Goal: Information Seeking & Learning: Learn about a topic

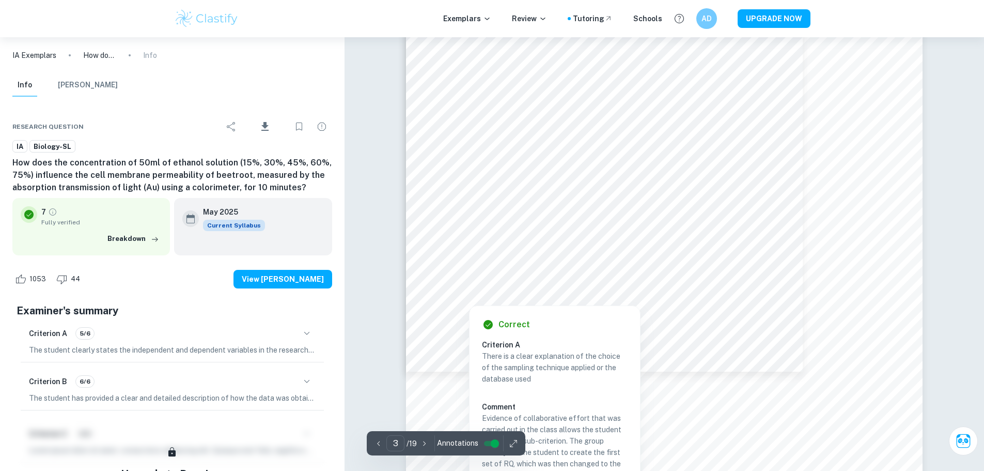
scroll to position [1462, 0]
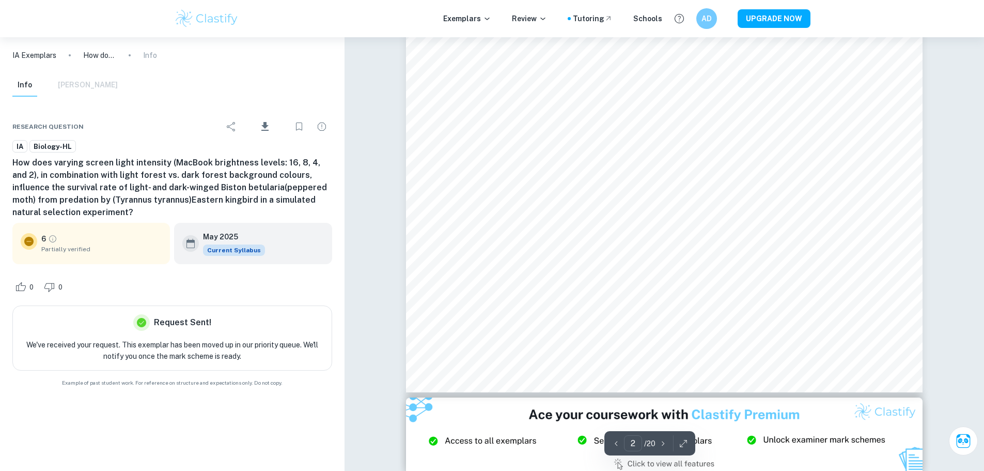
scroll to position [1082, 0]
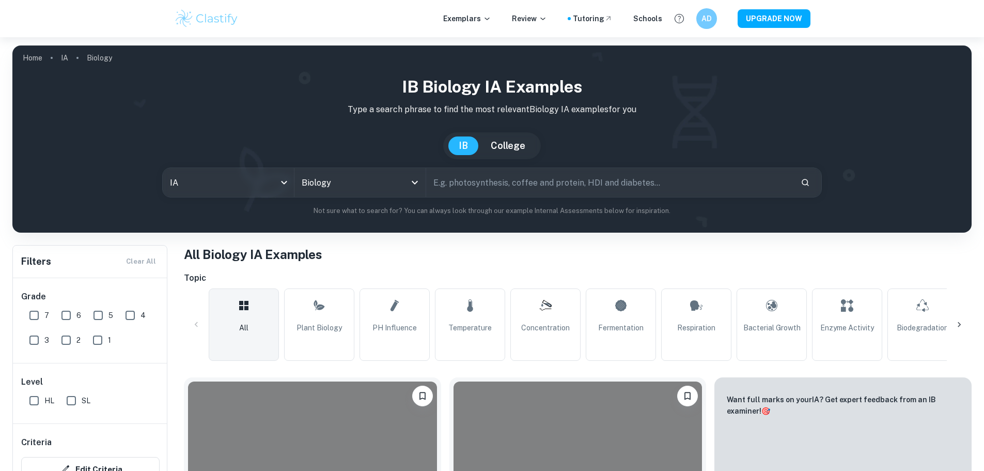
scroll to position [706, 0]
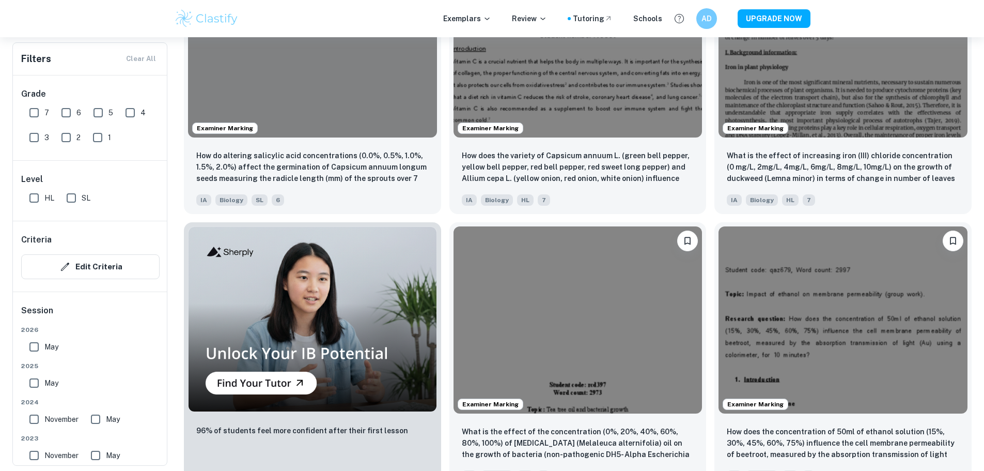
click at [41, 108] on input "7" at bounding box center [34, 112] width 21 height 21
checkbox input "true"
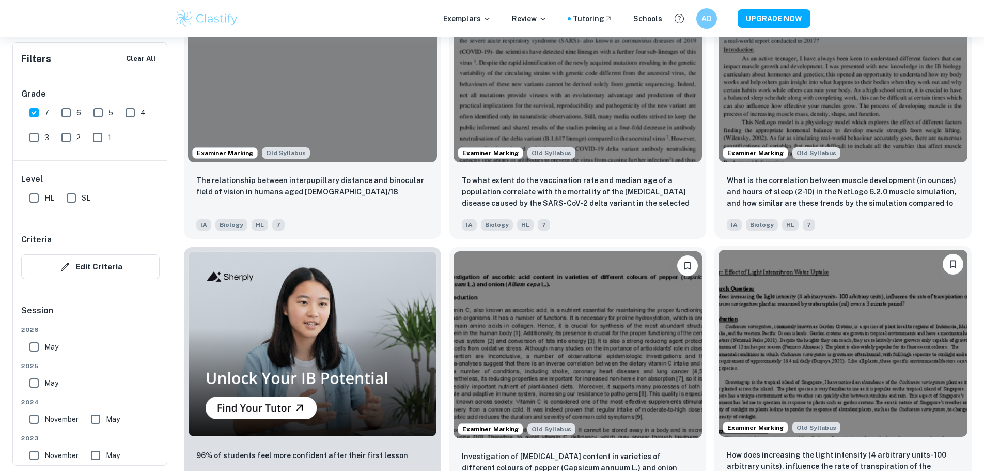
scroll to position [731, 0]
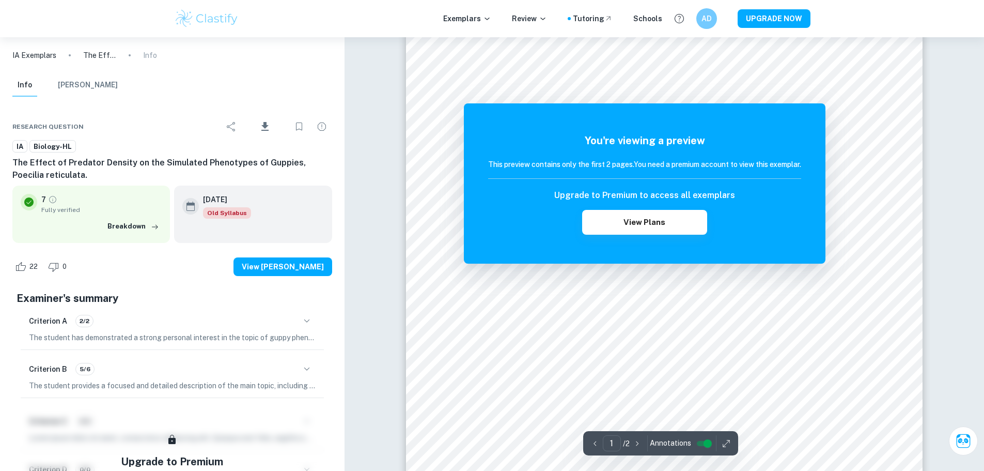
scroll to position [174, 0]
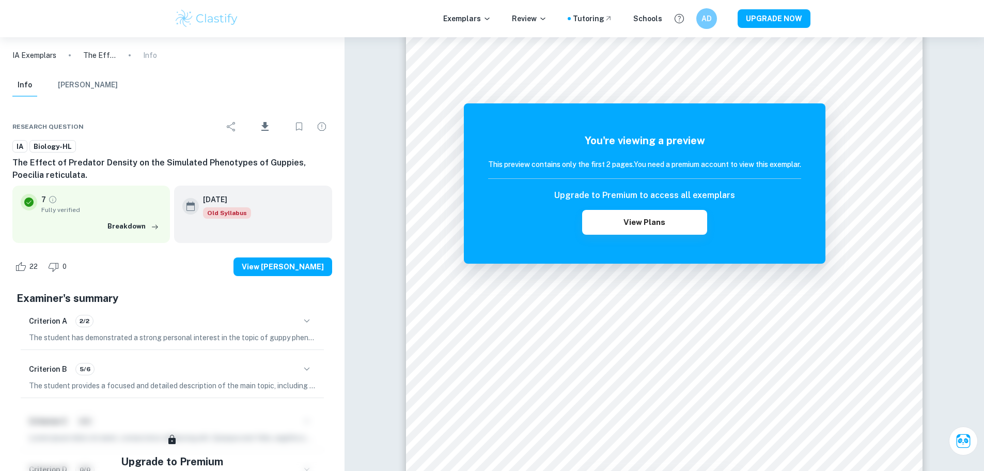
click at [305, 319] on icon "button" at bounding box center [307, 321] width 12 height 12
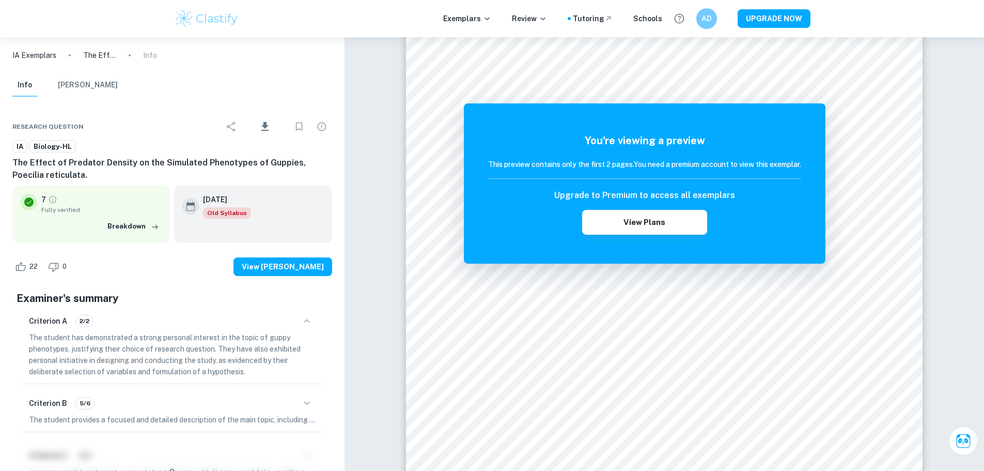
click at [305, 319] on icon "button" at bounding box center [307, 321] width 12 height 12
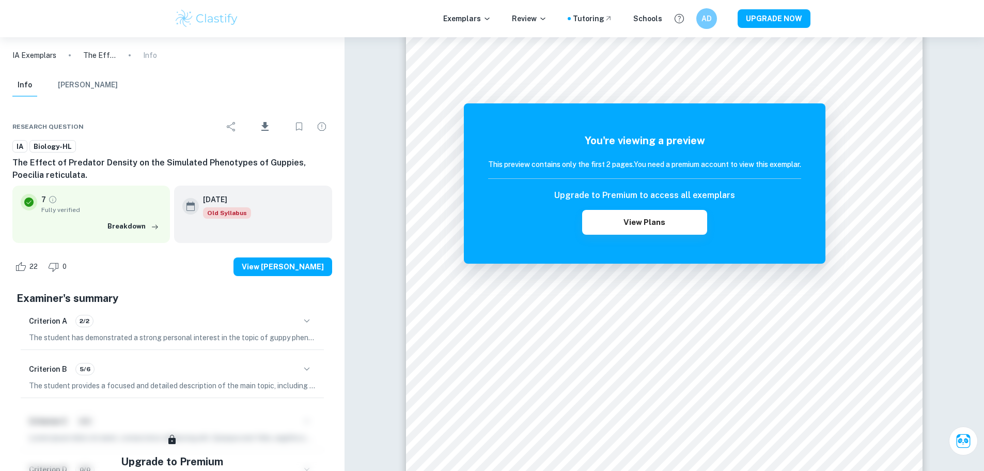
click at [307, 362] on div "Criterion B 5/6 The student provides a focused and detailed description of the …" at bounding box center [172, 375] width 303 height 43
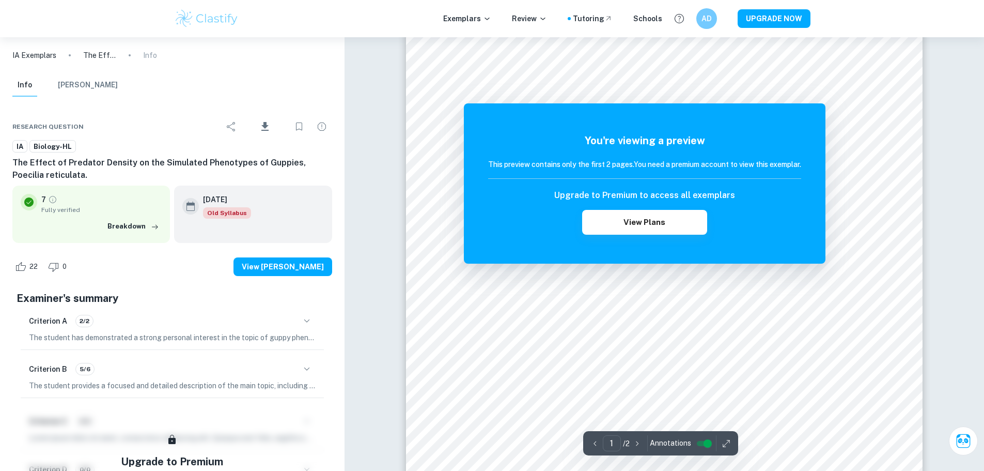
scroll to position [0, 0]
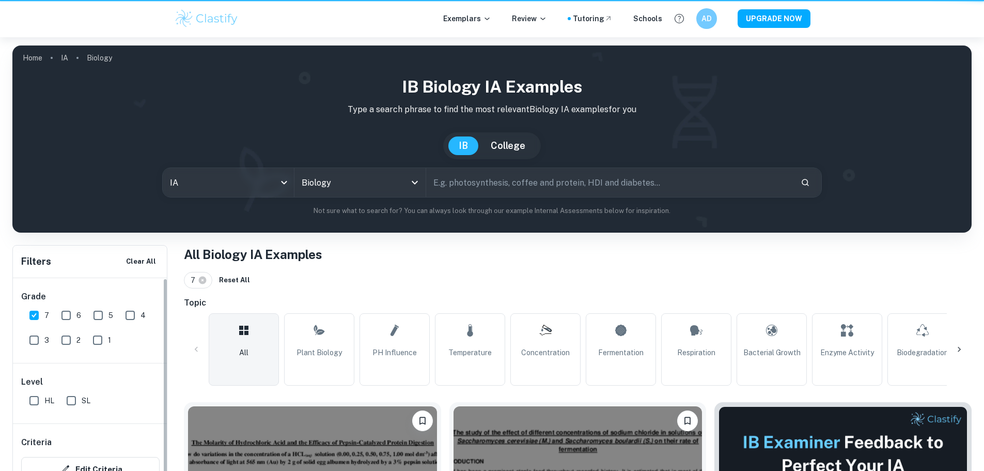
scroll to position [731, 0]
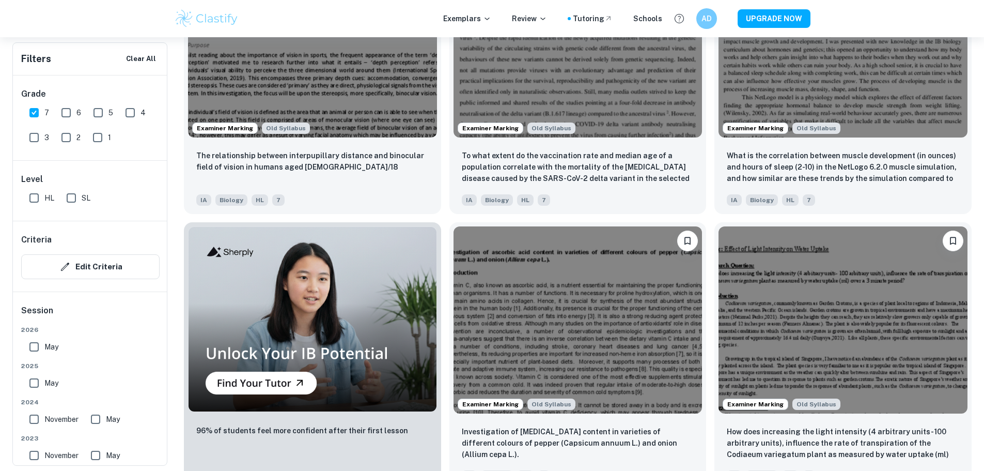
click at [37, 387] on input "May" at bounding box center [34, 383] width 21 height 21
checkbox input "true"
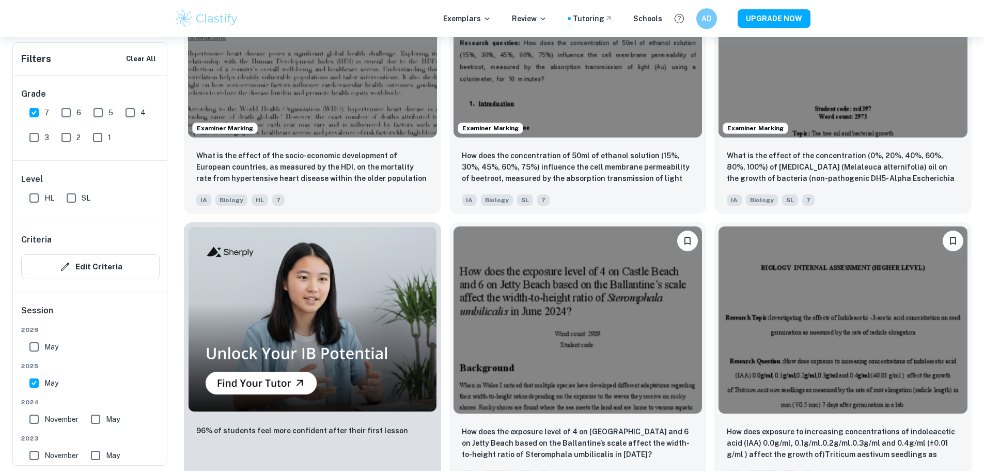
scroll to position [600, 0]
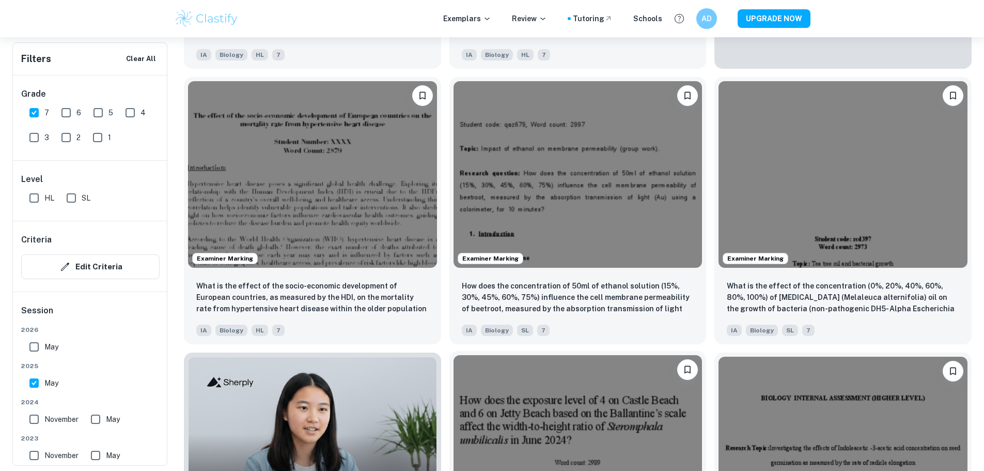
click at [707, 351] on div at bounding box center [578, 448] width 257 height 195
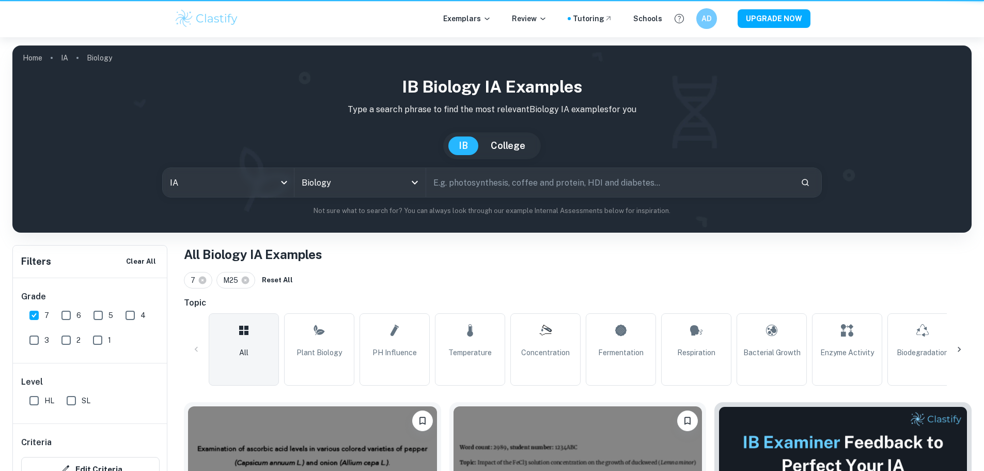
scroll to position [600, 0]
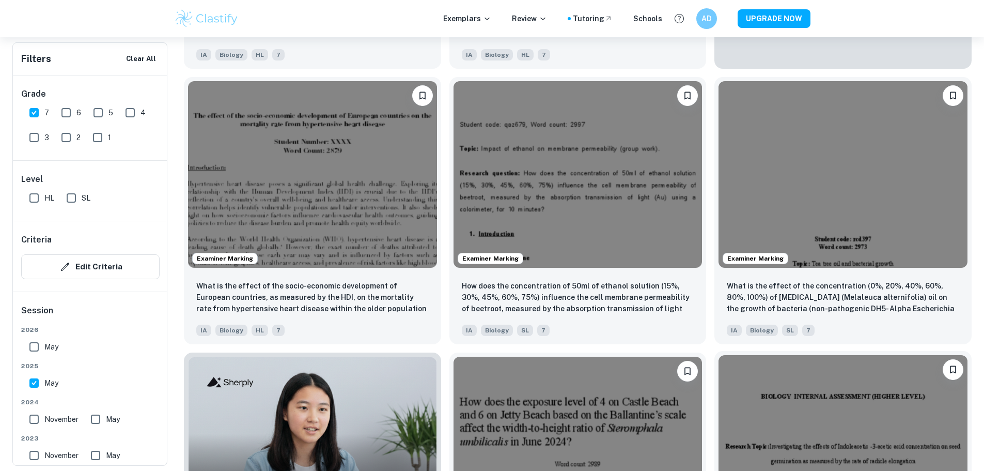
click at [719, 355] on img at bounding box center [843, 448] width 249 height 187
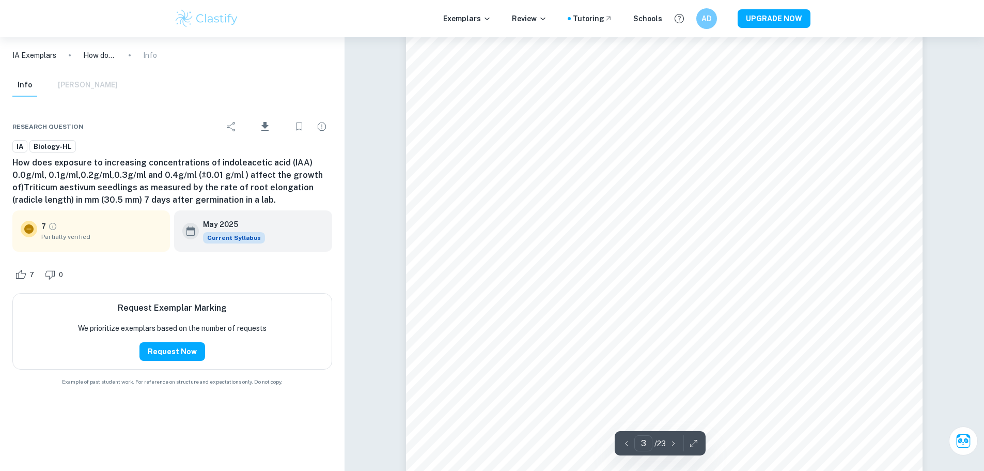
scroll to position [1676, 0]
type input "4"
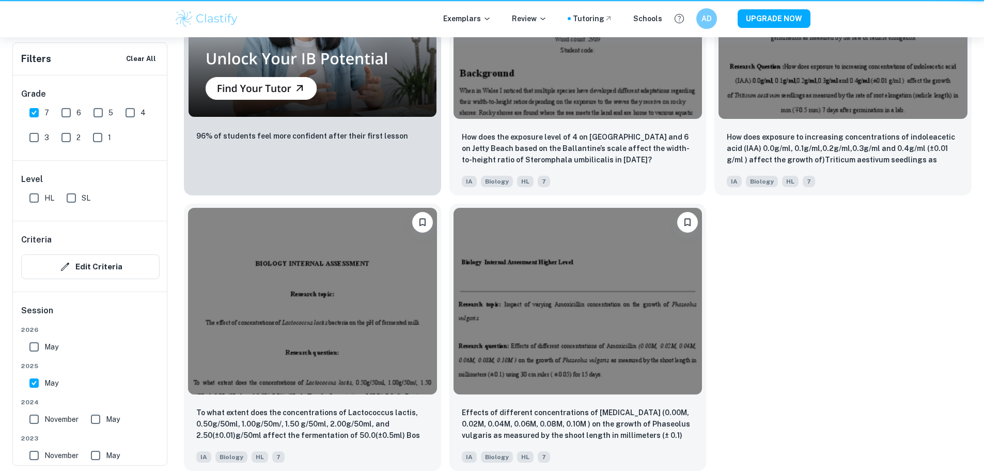
scroll to position [600, 0]
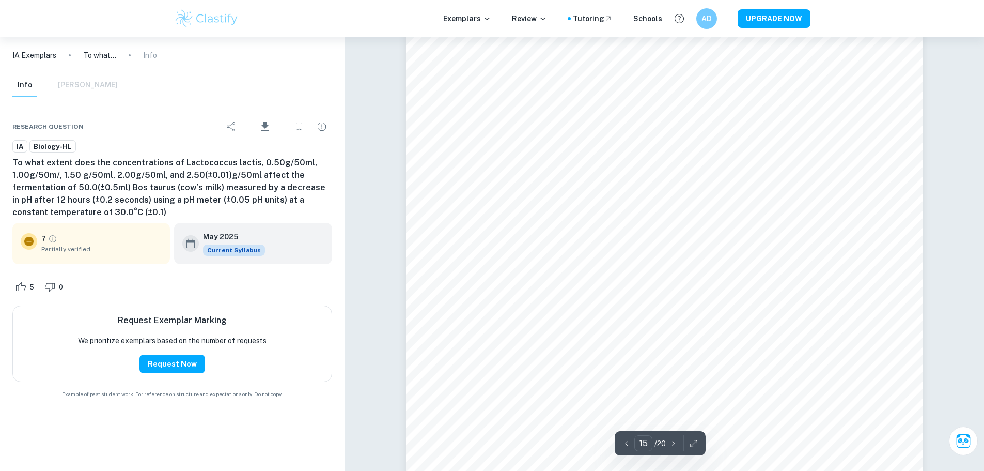
scroll to position [9637, 0]
type input "18"
